Goal: Transaction & Acquisition: Purchase product/service

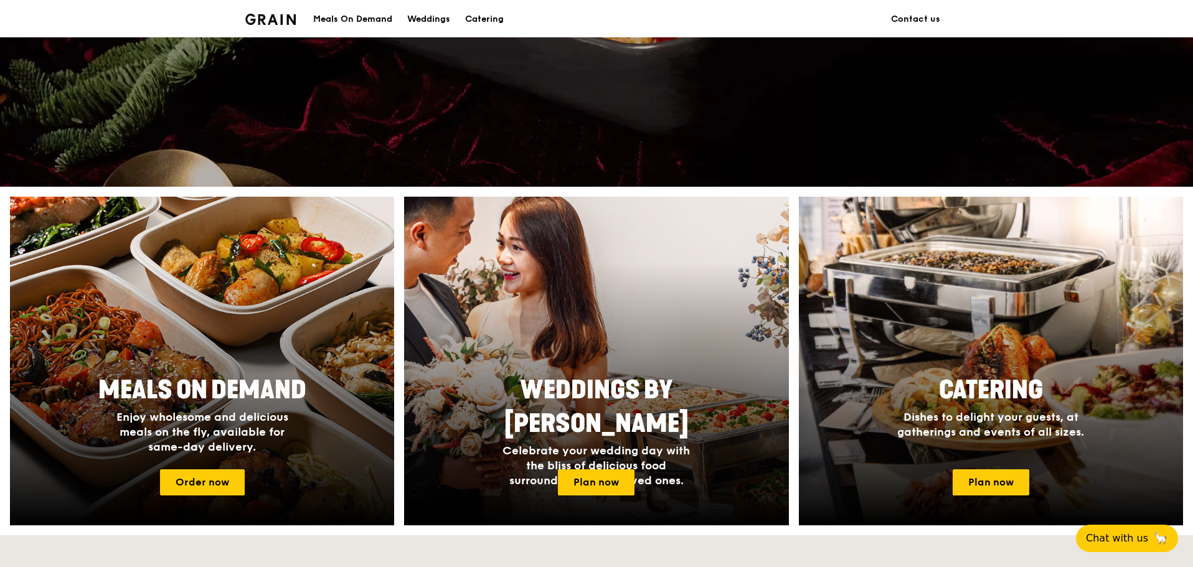
scroll to position [62, 0]
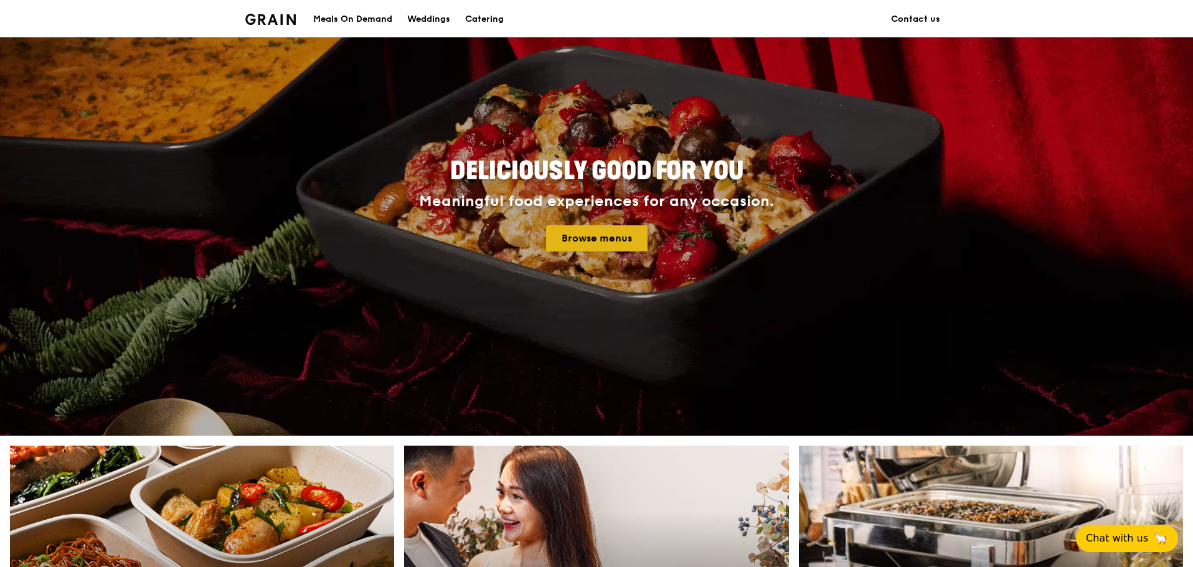
click at [592, 238] on link "Browse menus" at bounding box center [596, 238] width 101 height 26
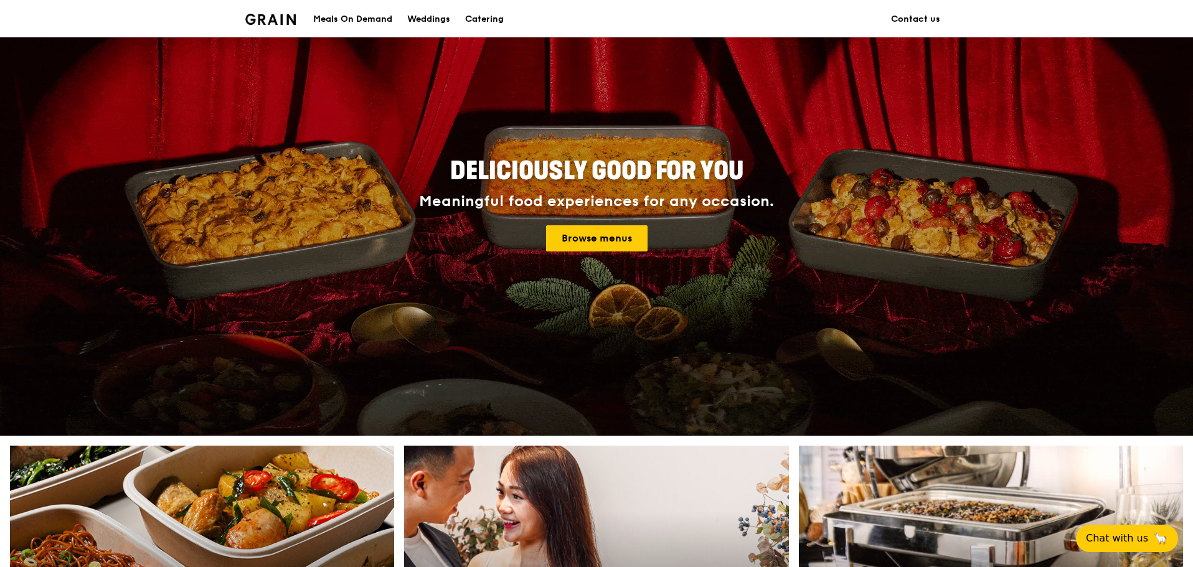
scroll to position [373, 0]
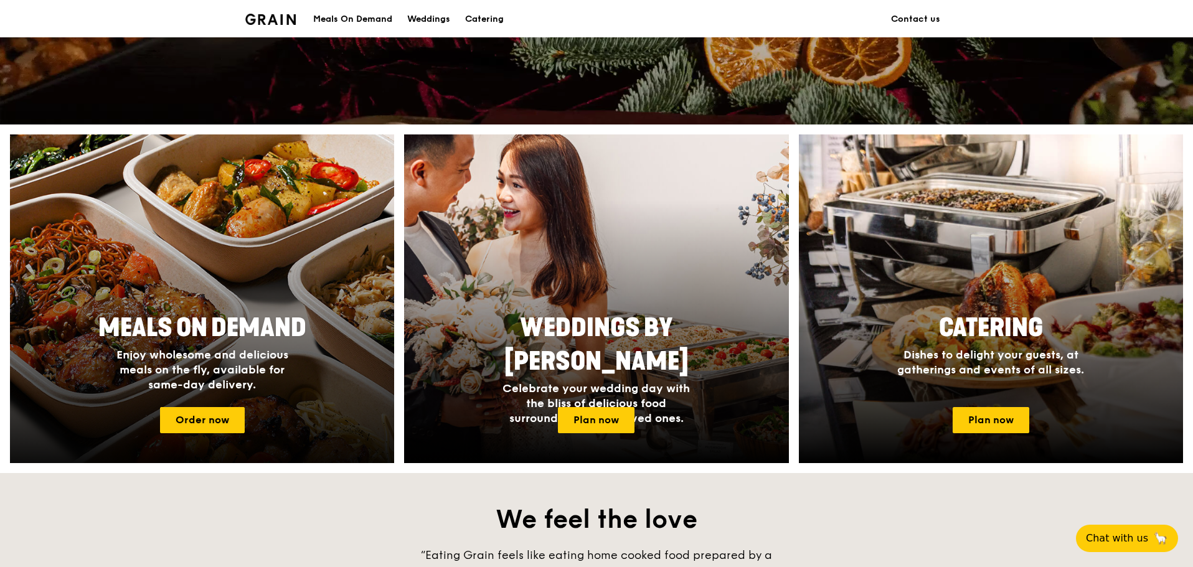
click at [220, 377] on h4 "Enjoy wholesome and delicious meals on the fly, available for same-day delivery." at bounding box center [202, 369] width 199 height 45
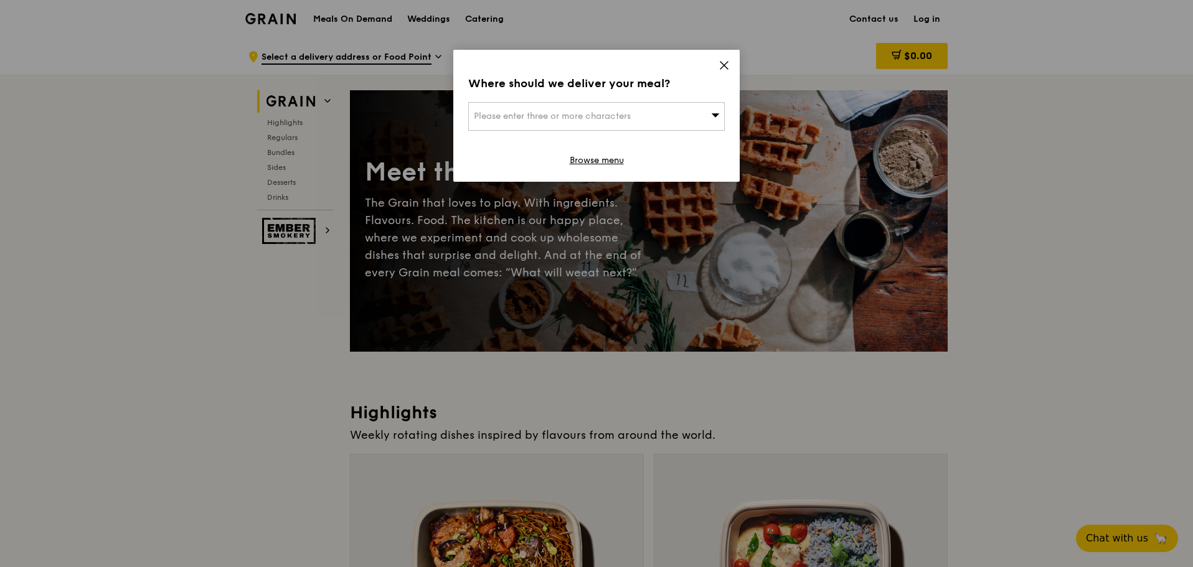
click at [721, 62] on icon at bounding box center [723, 65] width 7 height 7
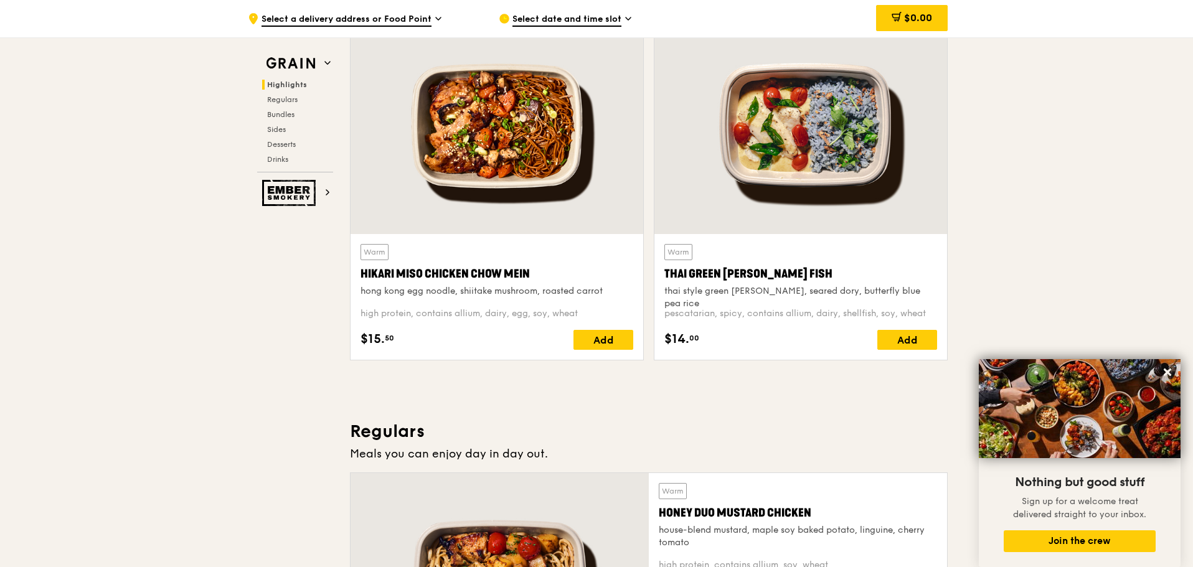
scroll to position [560, 0]
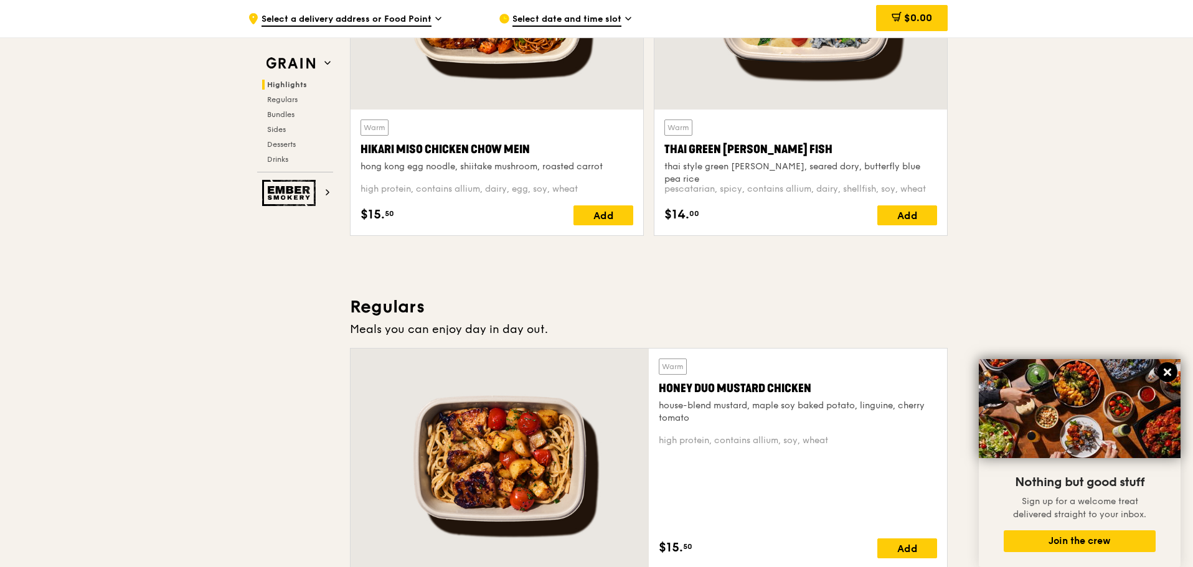
click at [1167, 368] on icon at bounding box center [1166, 372] width 11 height 11
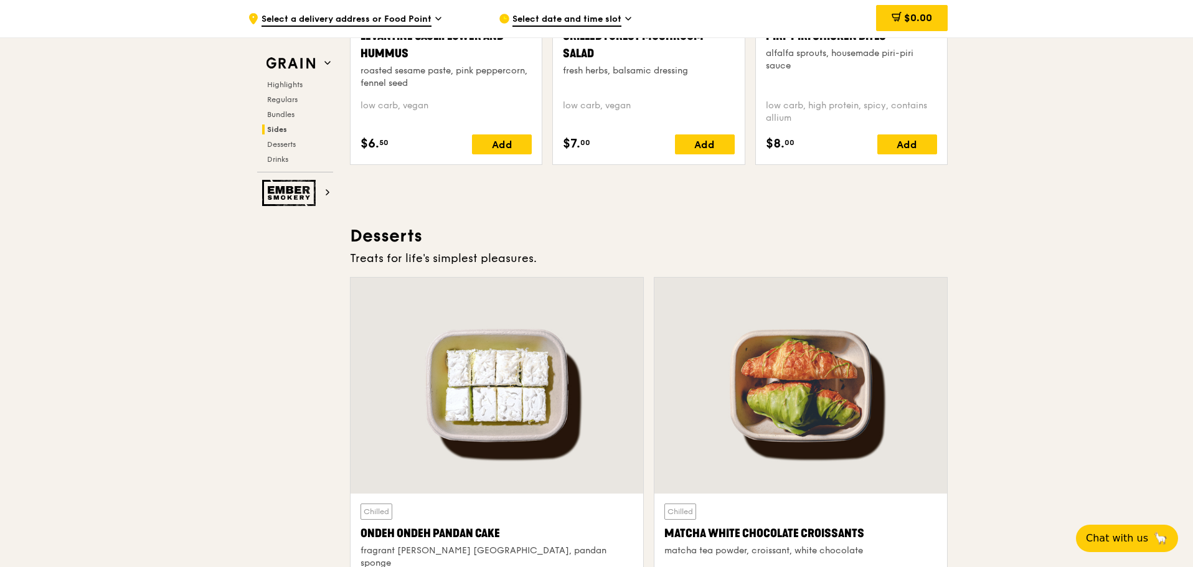
scroll to position [2988, 0]
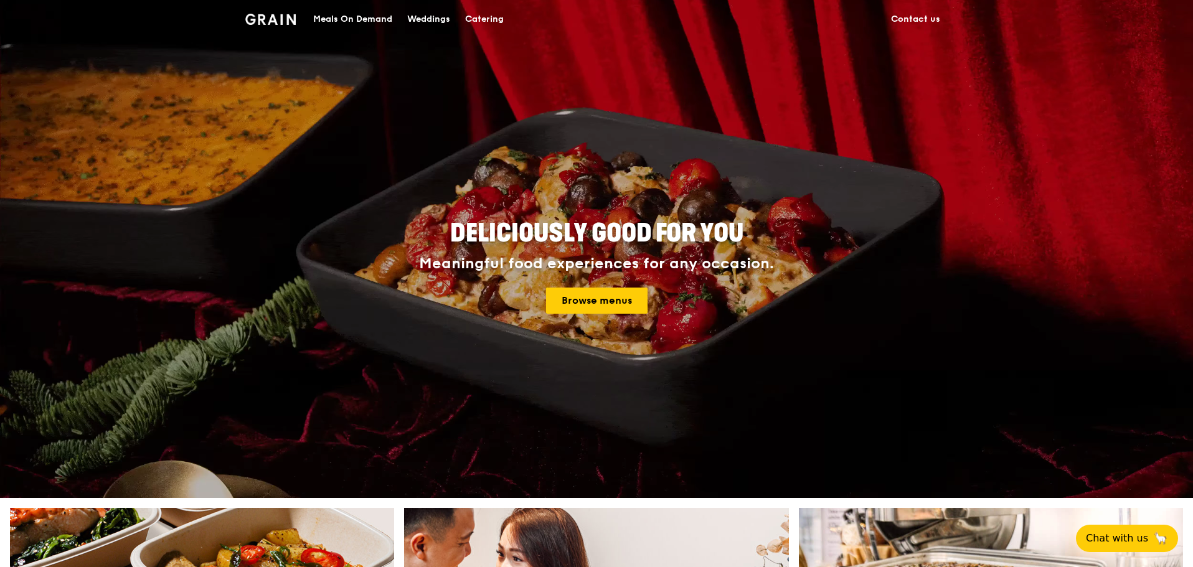
click at [352, 21] on div "Meals On Demand" at bounding box center [352, 19] width 79 height 37
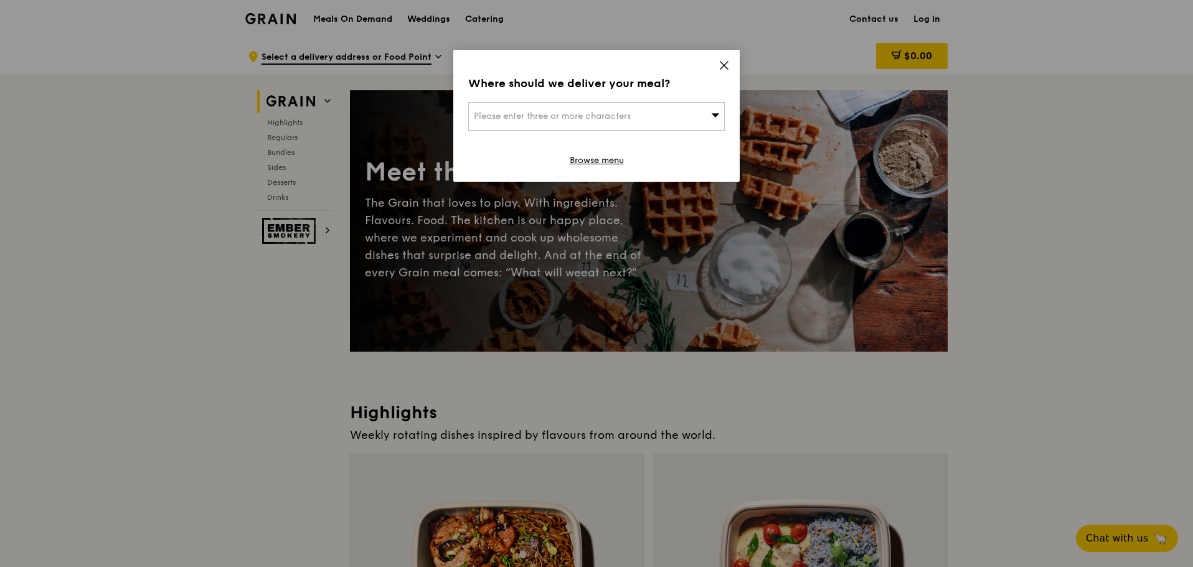
click at [728, 60] on icon at bounding box center [723, 65] width 11 height 11
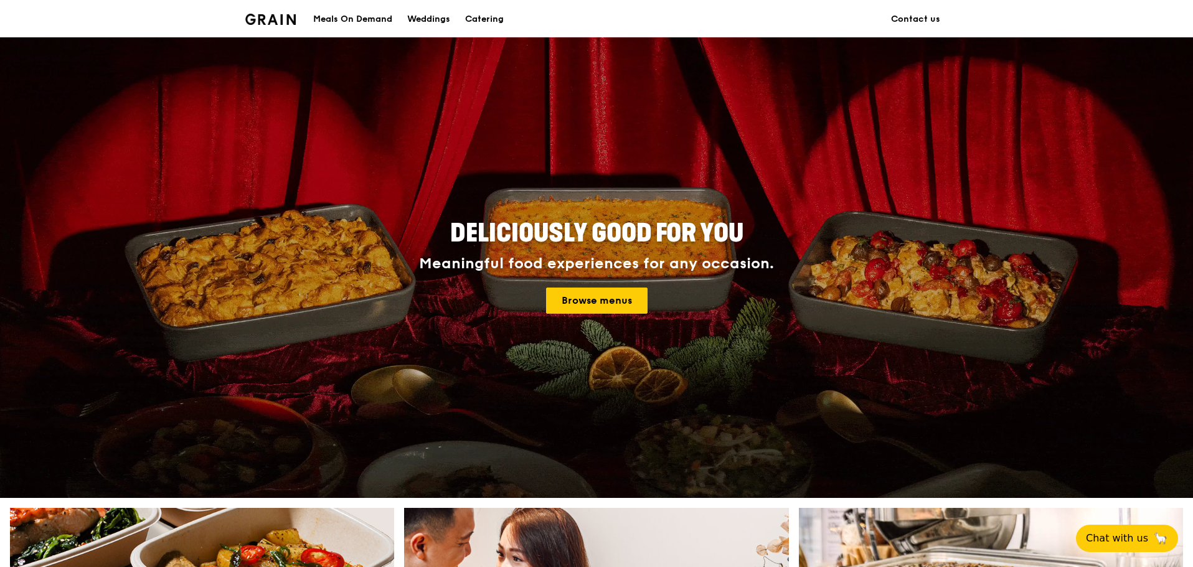
scroll to position [373, 0]
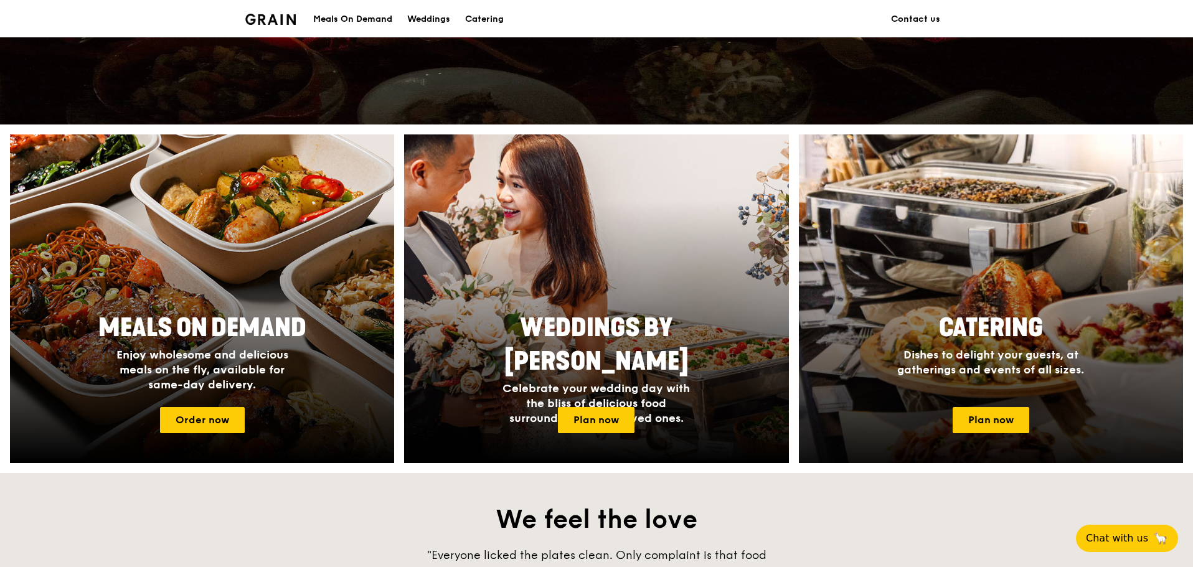
click at [975, 330] on span "Catering" at bounding box center [991, 328] width 104 height 30
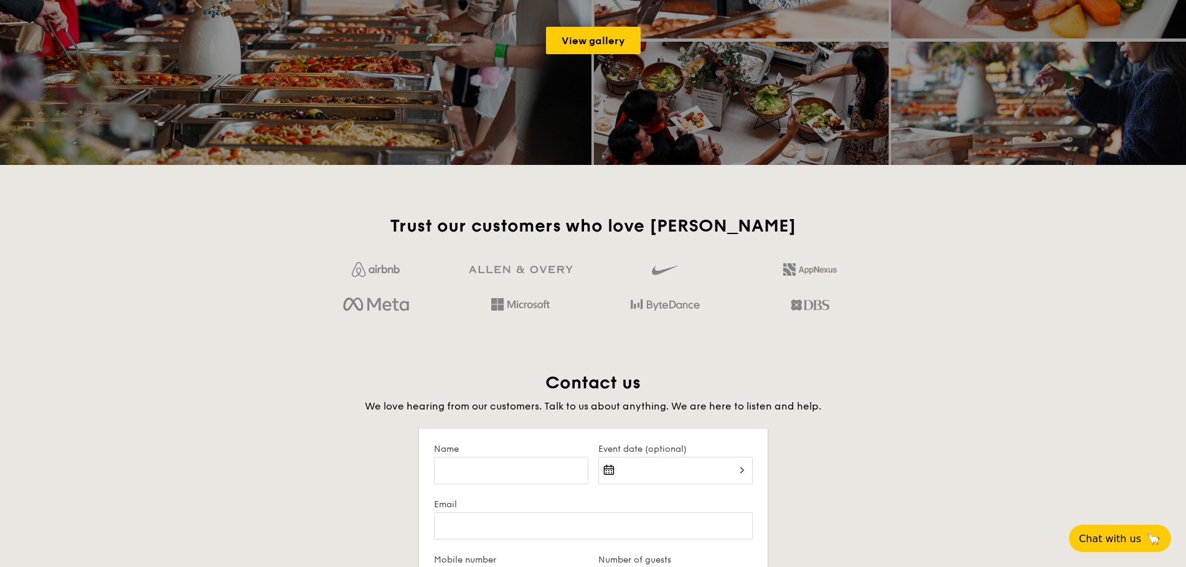
scroll to position [249, 0]
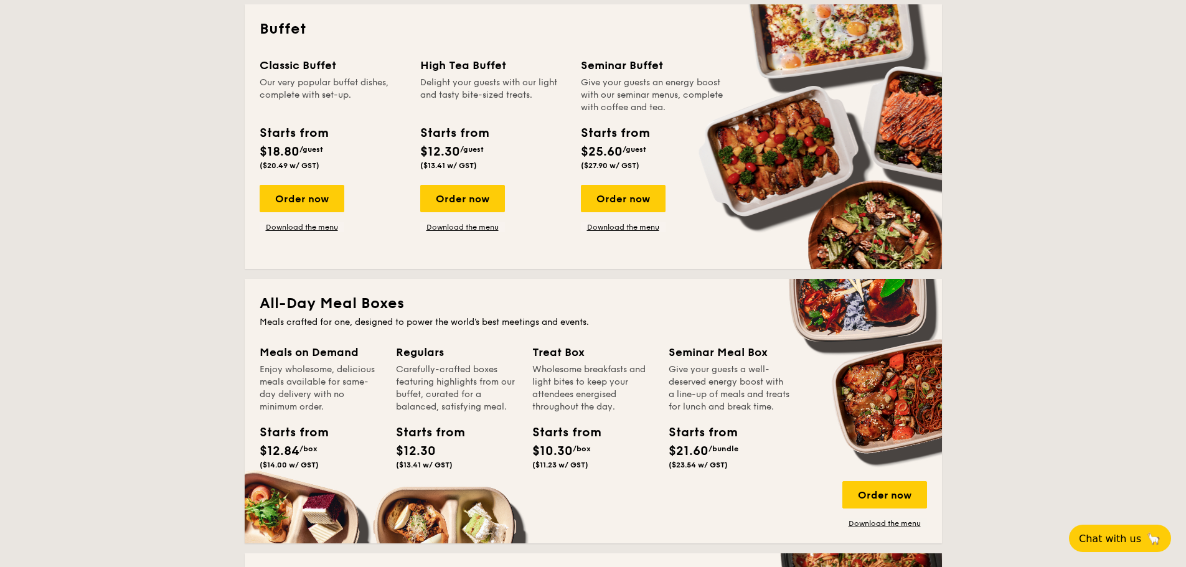
scroll to position [685, 0]
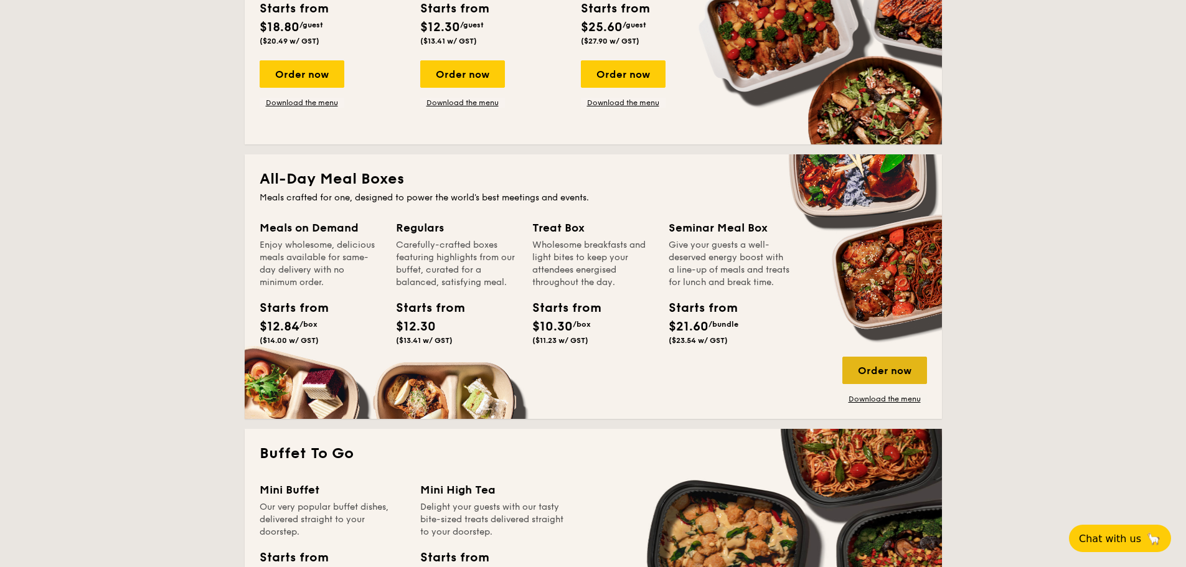
click at [886, 375] on div "Order now" at bounding box center [884, 370] width 85 height 27
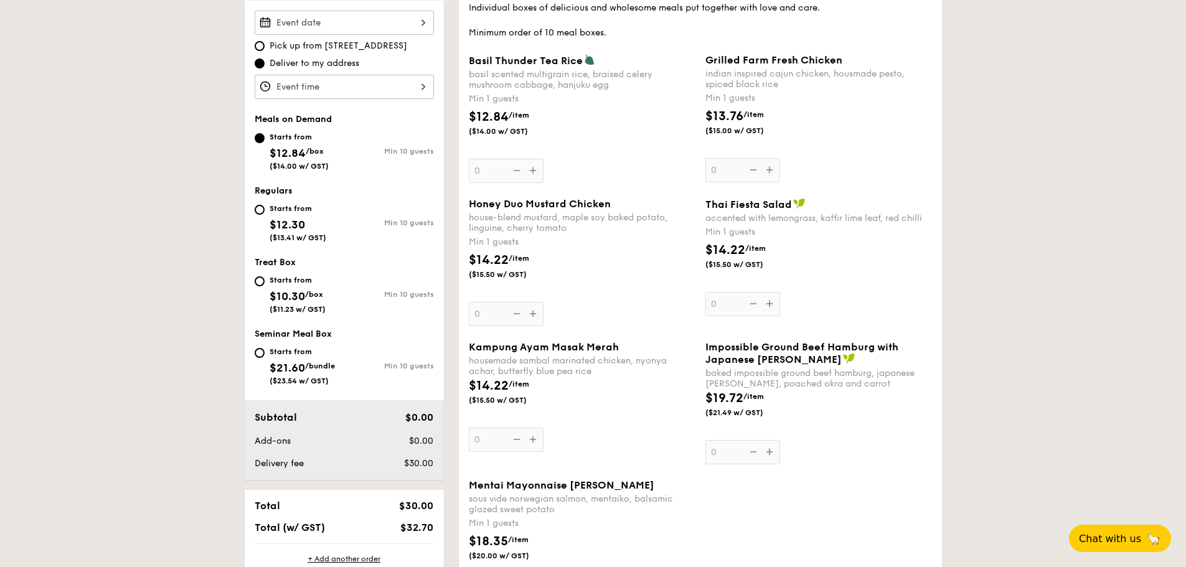
scroll to position [311, 0]
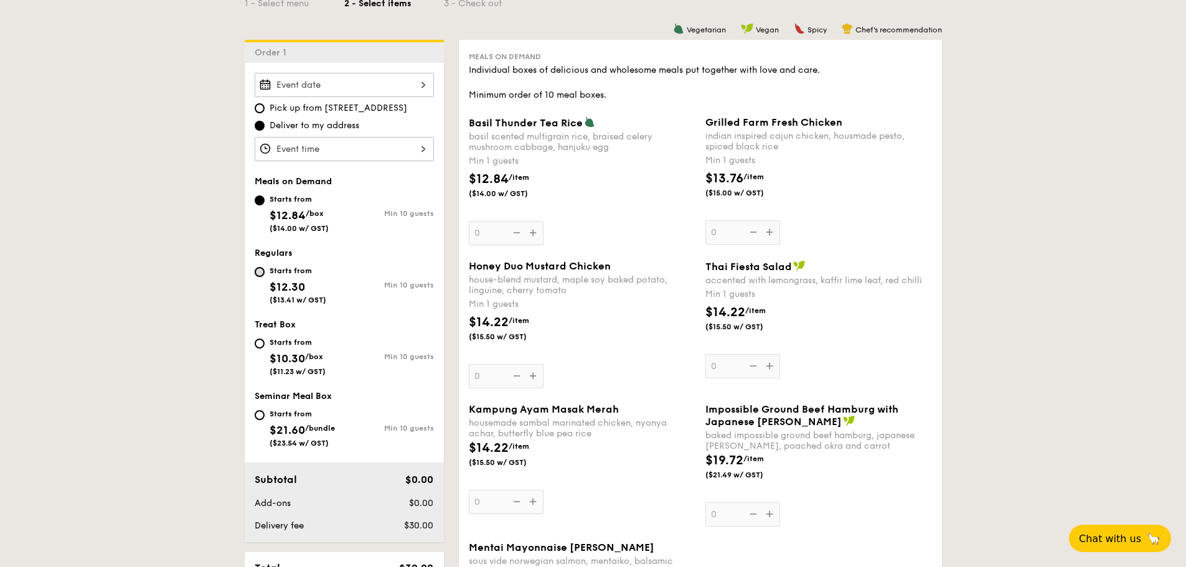
click at [260, 273] on input "Starts from $12.30 ($13.41 w/ GST) Min 10 guests" at bounding box center [260, 272] width 10 height 10
radio input "true"
